Goal: Task Accomplishment & Management: Manage account settings

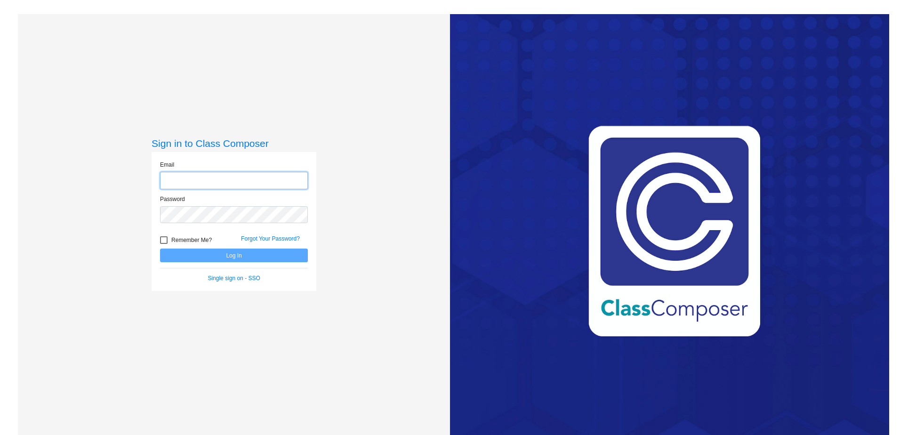
click at [246, 180] on input "email" at bounding box center [234, 180] width 148 height 17
type input "[PERSON_NAME][EMAIL_ADDRESS][PERSON_NAME][PERSON_NAME][DOMAIN_NAME]"
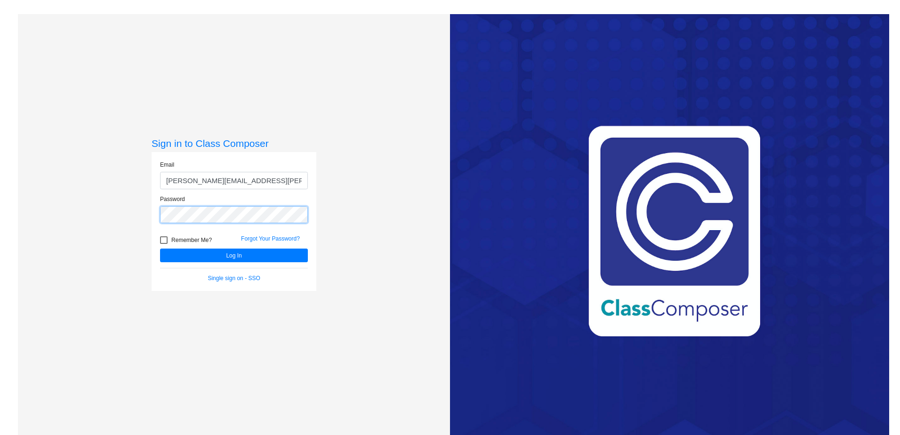
click at [160, 248] on button "Log In" at bounding box center [234, 255] width 148 height 14
click at [38, 224] on div "Sign in to Class Composer Email [PERSON_NAME][EMAIL_ADDRESS][PERSON_NAME][PERSO…" at bounding box center [234, 231] width 432 height 435
click at [160, 248] on button "Log In" at bounding box center [234, 255] width 148 height 14
click at [90, 211] on div "Sign in to Class Composer Email [PERSON_NAME][EMAIL_ADDRESS][PERSON_NAME][PERSO…" at bounding box center [234, 231] width 432 height 435
click at [160, 248] on button "Log In" at bounding box center [234, 255] width 148 height 14
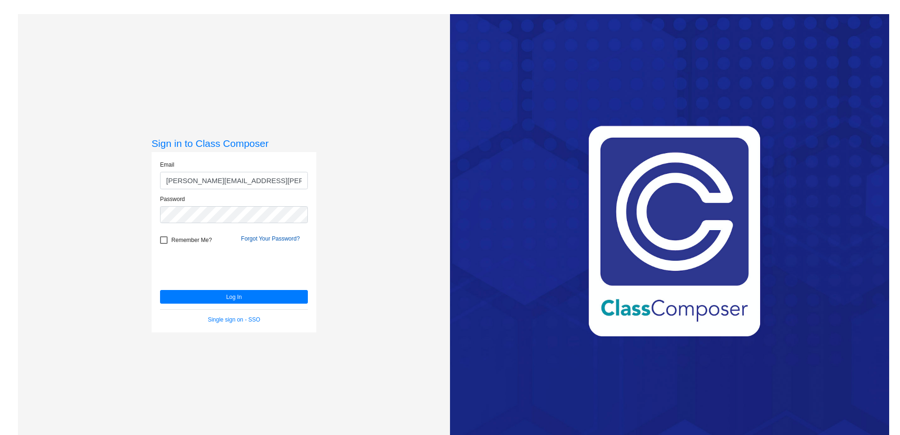
click at [271, 239] on link "Forgot Your Password?" at bounding box center [270, 238] width 59 height 7
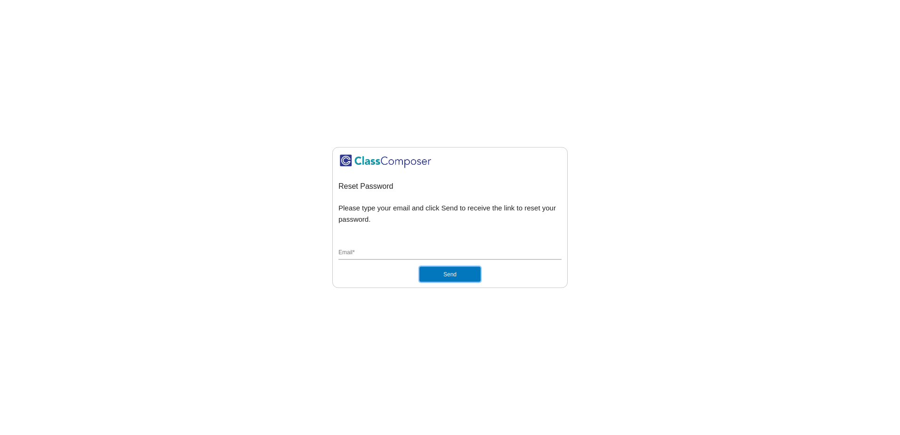
click at [444, 270] on button "Send" at bounding box center [449, 273] width 61 height 15
click at [404, 242] on div "Email *" at bounding box center [449, 251] width 223 height 18
click at [400, 253] on input "Email *" at bounding box center [449, 252] width 223 height 8
type input "[PERSON_NAME][EMAIL_ADDRESS][PERSON_NAME][PERSON_NAME][DOMAIN_NAME]"
click at [461, 271] on button "Send" at bounding box center [449, 273] width 61 height 15
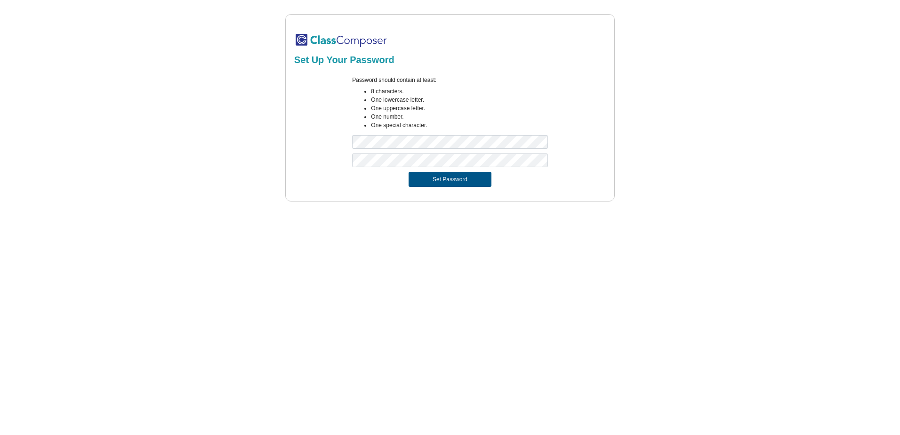
click at [440, 177] on button "Set Password" at bounding box center [449, 179] width 83 height 15
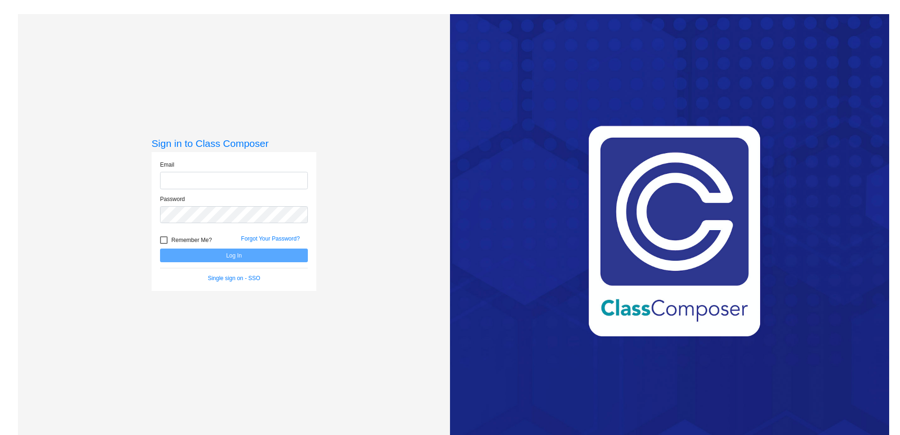
click at [220, 185] on input "email" at bounding box center [234, 180] width 148 height 17
type input "[PERSON_NAME][EMAIL_ADDRESS][PERSON_NAME][PERSON_NAME][DOMAIN_NAME]"
click at [161, 241] on div at bounding box center [164, 240] width 8 height 8
click at [163, 244] on input "Remember Me?" at bounding box center [163, 244] width 0 height 0
checkbox input "true"
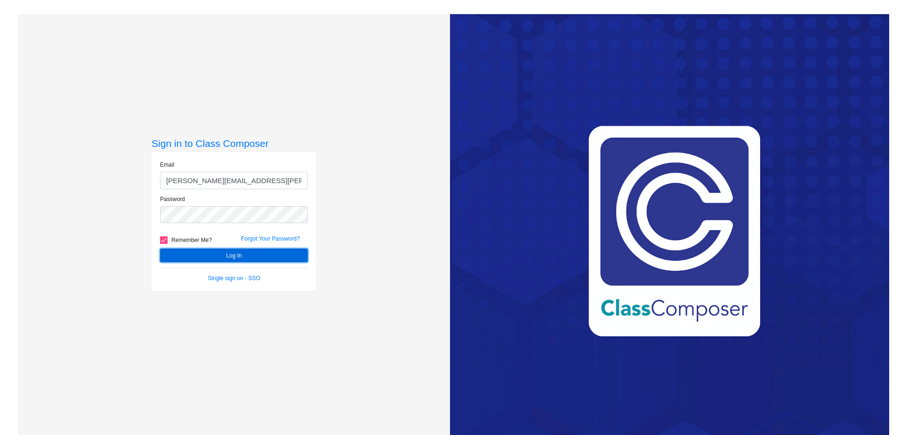
click at [222, 257] on button "Log In" at bounding box center [234, 255] width 148 height 14
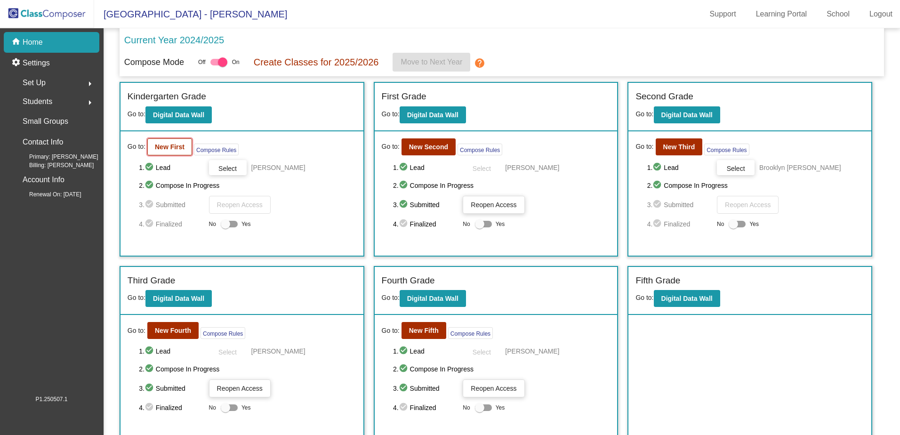
click at [159, 143] on button "New First" at bounding box center [169, 146] width 45 height 17
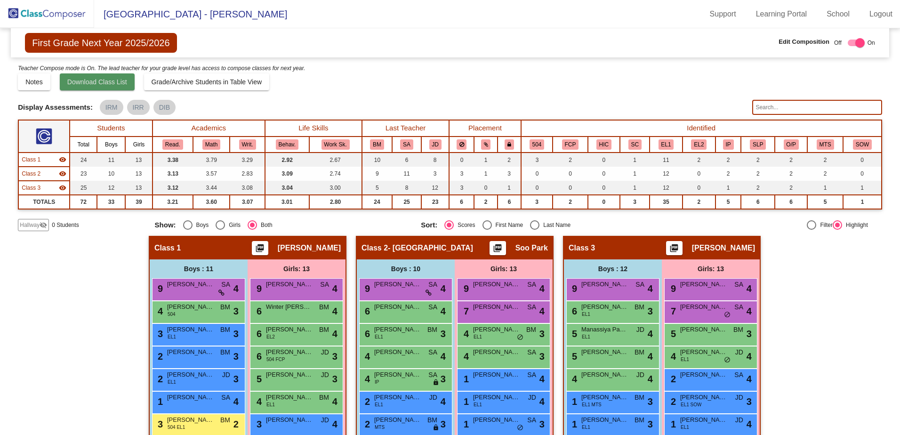
click at [114, 80] on span "Download Class List" at bounding box center [97, 82] width 60 height 8
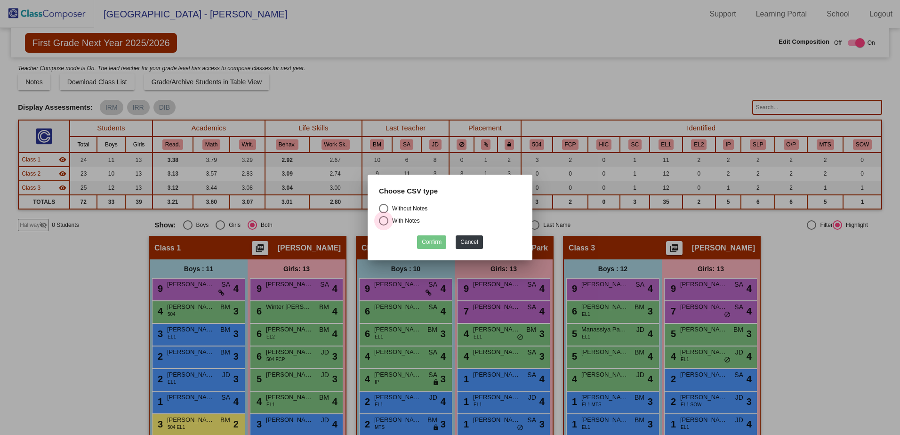
click at [386, 222] on div "Select an option" at bounding box center [383, 220] width 9 height 9
click at [383, 225] on input "With Notes" at bounding box center [383, 225] width 0 height 0
radio input "true"
click at [427, 240] on button "Confirm" at bounding box center [431, 242] width 29 height 14
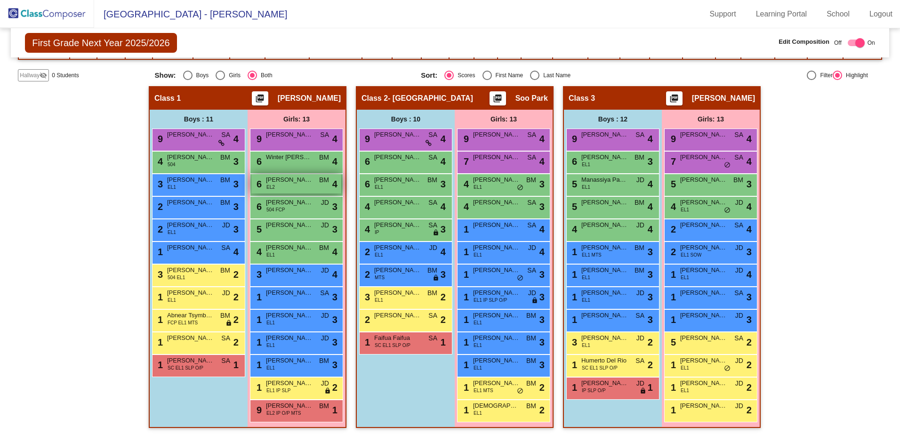
scroll to position [152, 0]
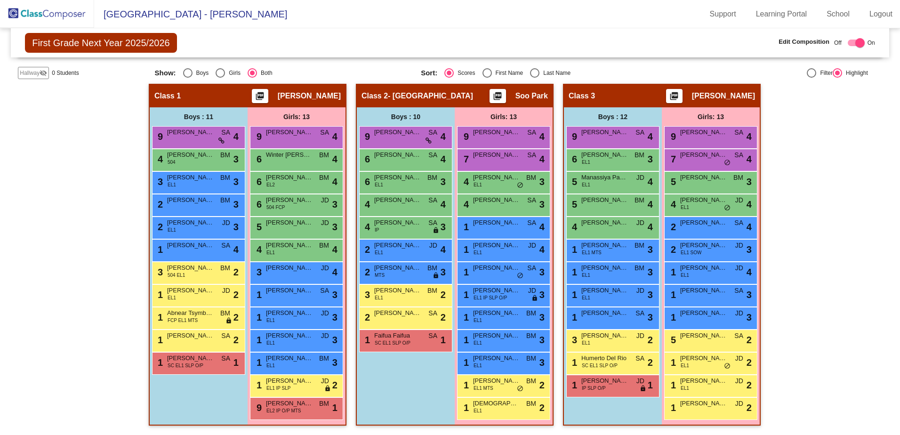
click at [830, 161] on div "Hallway - Hallway Class picture_as_pdf Add Student First Name Last Name Student…" at bounding box center [450, 259] width 864 height 351
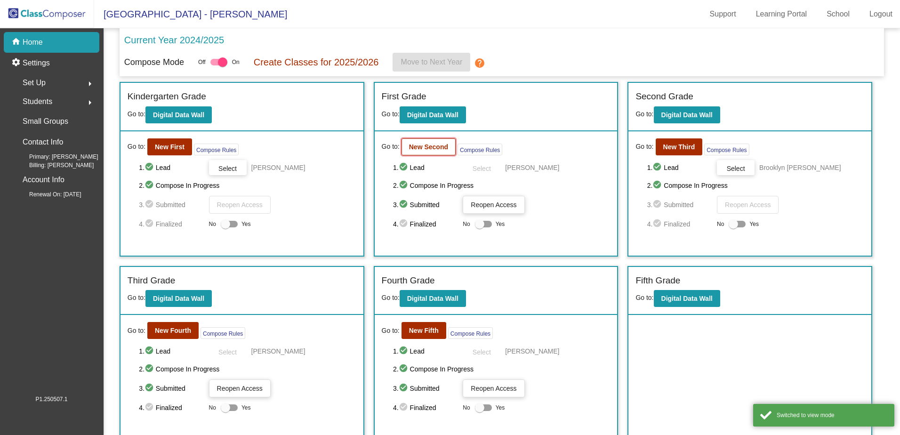
click at [426, 147] on b "New Second" at bounding box center [428, 147] width 39 height 8
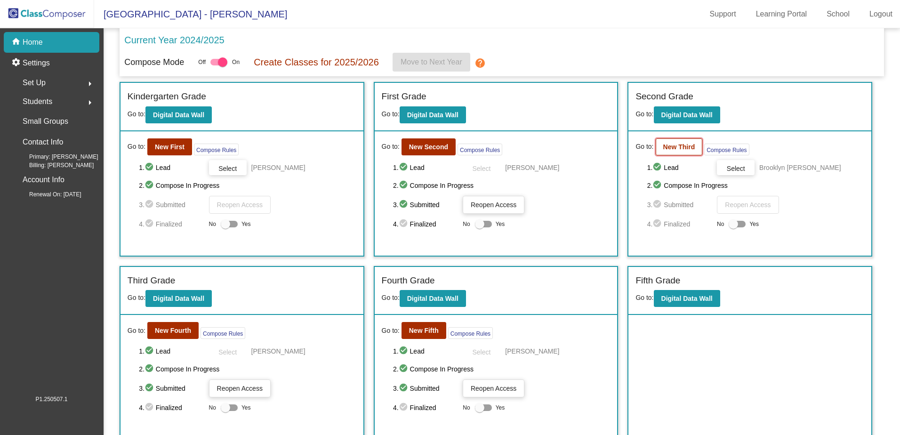
click at [679, 145] on b "New Third" at bounding box center [679, 147] width 32 height 8
click at [175, 324] on button "New Fourth" at bounding box center [172, 330] width 51 height 17
click at [419, 332] on b "New Fifth" at bounding box center [424, 331] width 30 height 8
